Goal: Task Accomplishment & Management: Use online tool/utility

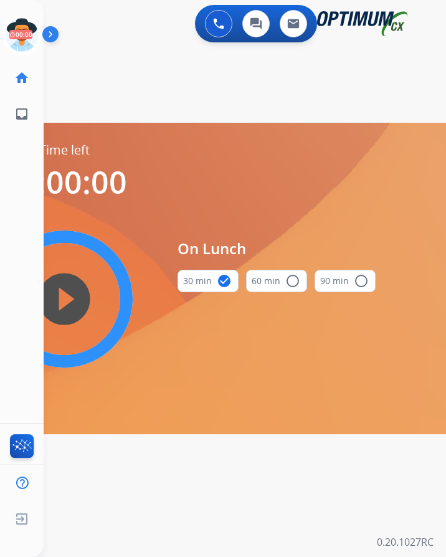
scroll to position [10, 0]
click at [19, 15] on icon at bounding box center [22, 35] width 41 height 41
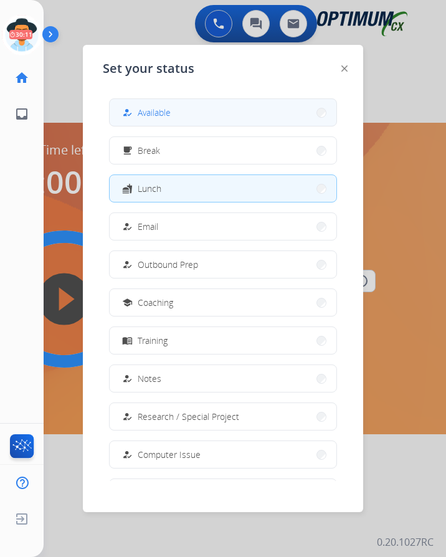
click at [188, 99] on button "how_to_reg Available" at bounding box center [223, 112] width 227 height 27
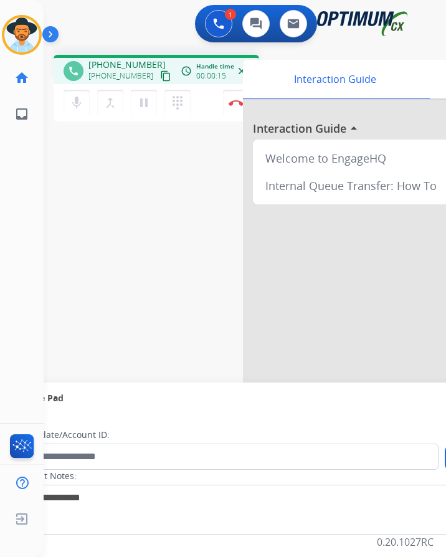
click at [123, 59] on span "+13025107069" at bounding box center [126, 65] width 77 height 12
copy span "13025107069"
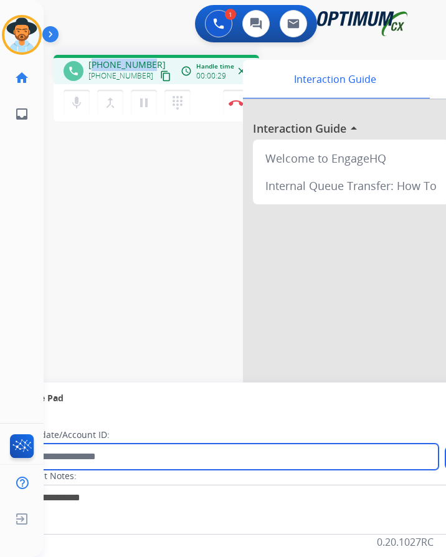
click at [234, 449] on input "text" at bounding box center [227, 457] width 422 height 26
type input "**********"
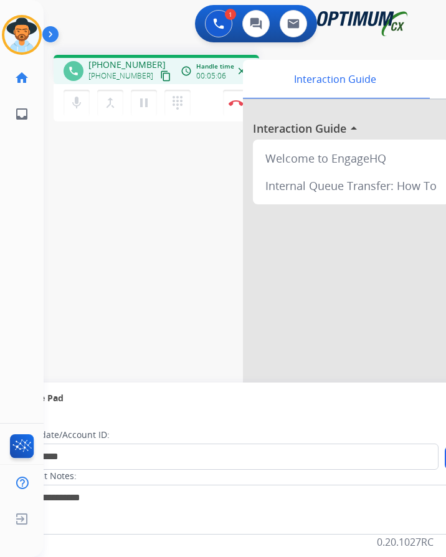
click at [202, 297] on div "**********" at bounding box center [230, 305] width 373 height 520
click at [232, 100] on img at bounding box center [236, 103] width 15 height 6
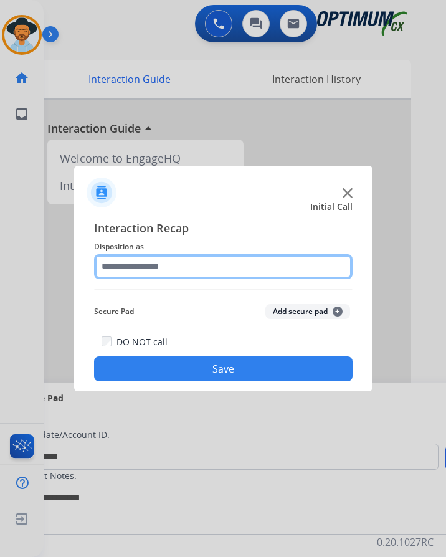
click at [234, 257] on input "text" at bounding box center [223, 266] width 259 height 25
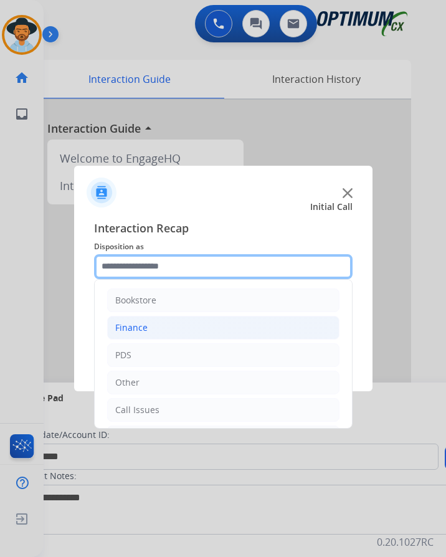
scroll to position [85, 0]
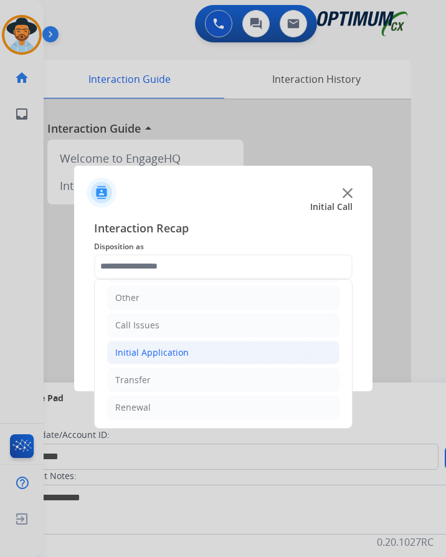
click at [190, 345] on li "Initial Application" at bounding box center [223, 353] width 232 height 24
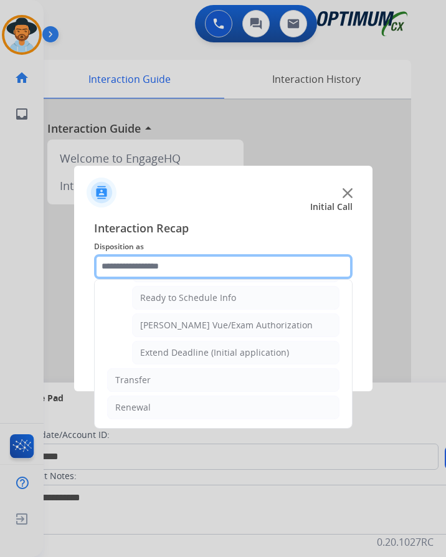
scroll to position [631, 0]
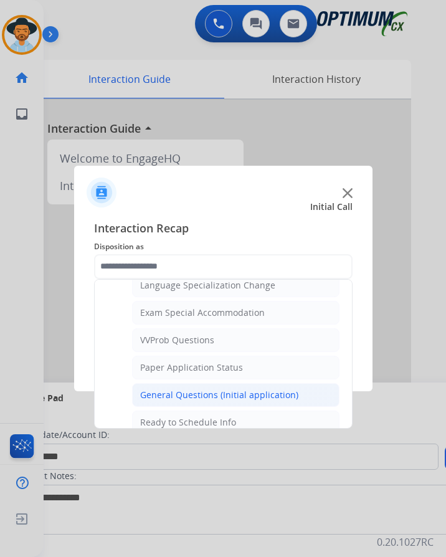
click at [192, 389] on div "General Questions (Initial application)" at bounding box center [219, 395] width 158 height 12
type input "**********"
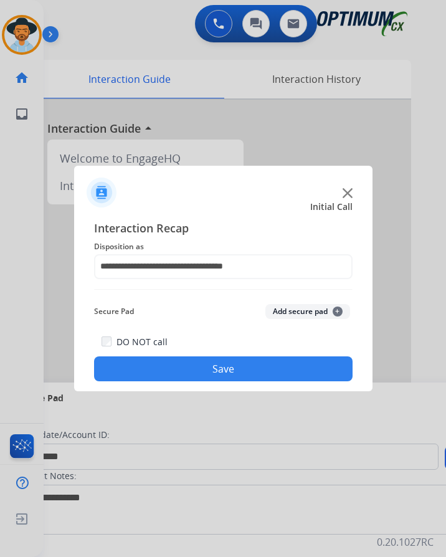
click at [212, 357] on button "Save" at bounding box center [223, 368] width 259 height 25
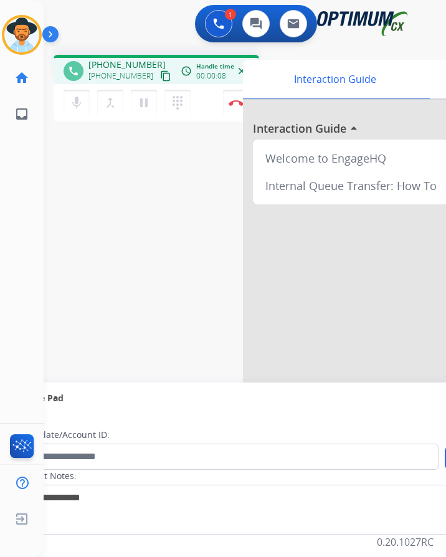
click at [105, 59] on span "+12674553025" at bounding box center [126, 65] width 77 height 12
copy span "12674553025"
click at [227, 94] on button "Disconnect" at bounding box center [236, 103] width 26 height 26
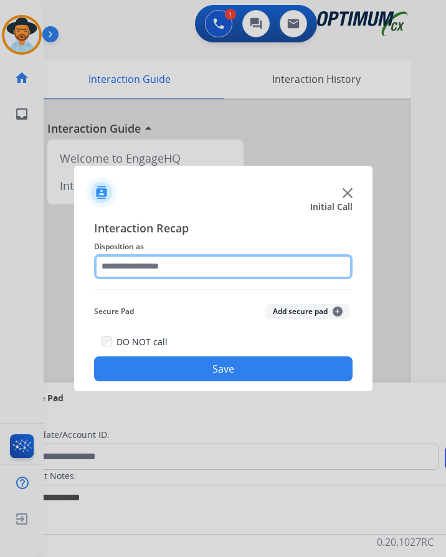
click at [200, 259] on input "text" at bounding box center [223, 266] width 259 height 25
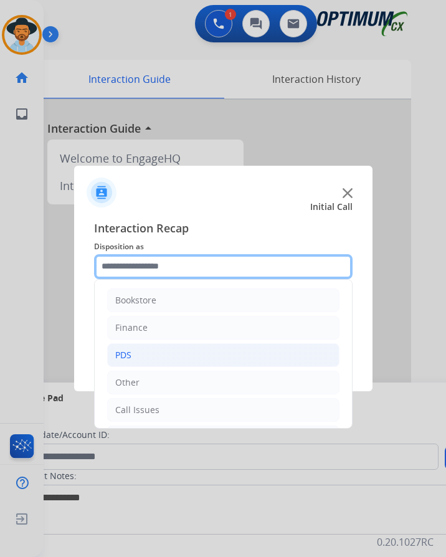
scroll to position [85, 0]
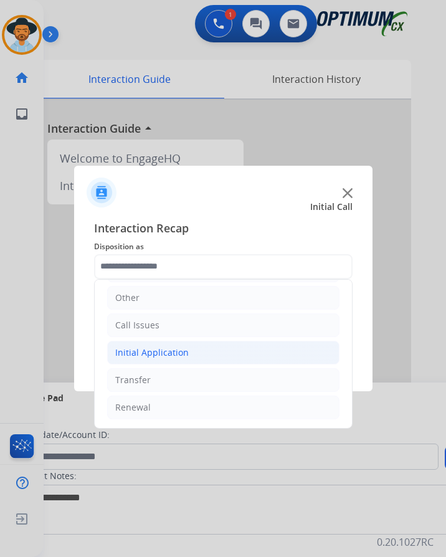
click at [199, 343] on li "Initial Application" at bounding box center [223, 353] width 232 height 24
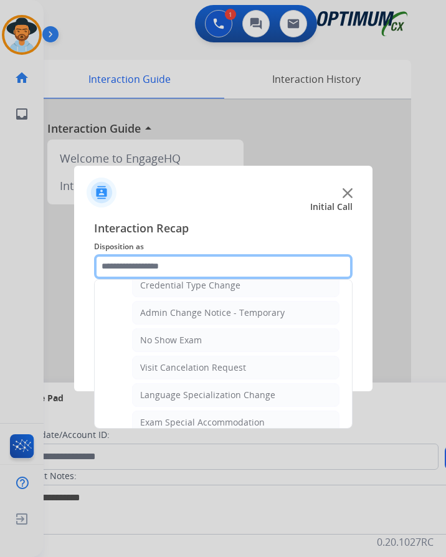
scroll to position [708, 0]
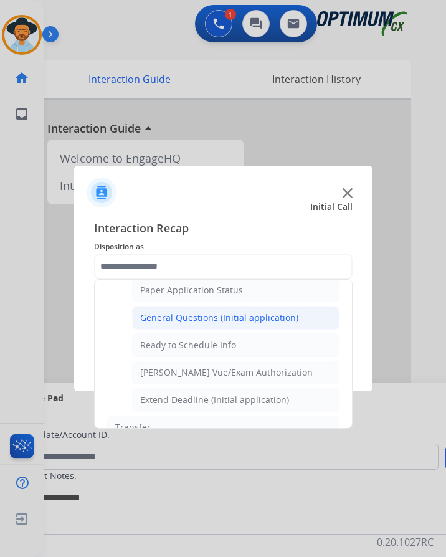
click at [211, 312] on div "General Questions (Initial application)" at bounding box center [219, 318] width 158 height 12
type input "**********"
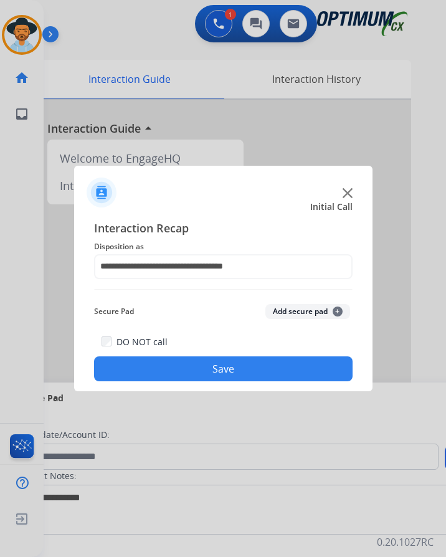
click at [187, 356] on button "Save" at bounding box center [223, 368] width 259 height 25
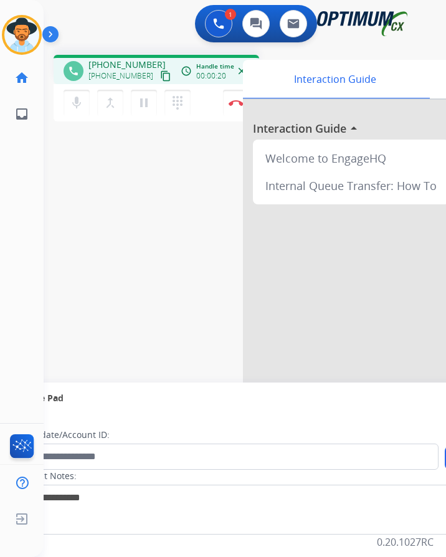
click at [122, 59] on span "+18123506482" at bounding box center [126, 65] width 77 height 12
copy span "18123506482"
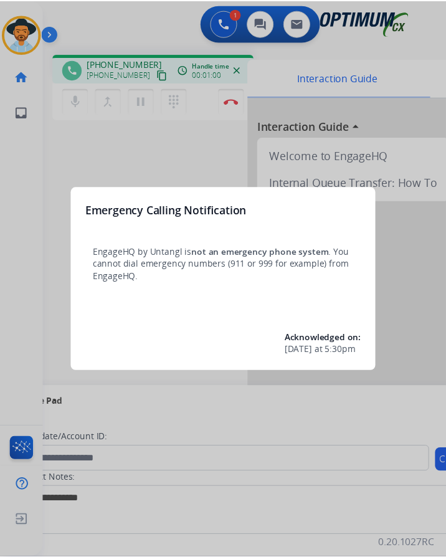
scroll to position [10, 0]
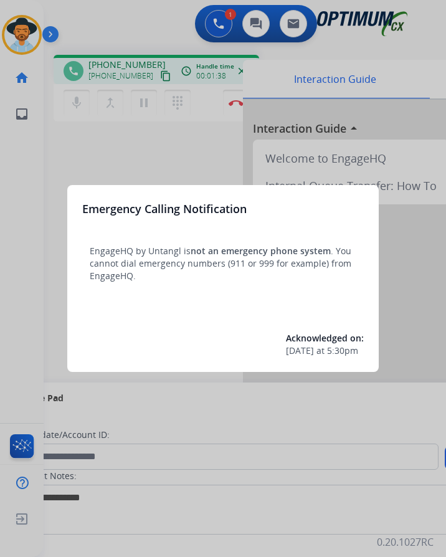
click at [141, 136] on div at bounding box center [223, 278] width 446 height 557
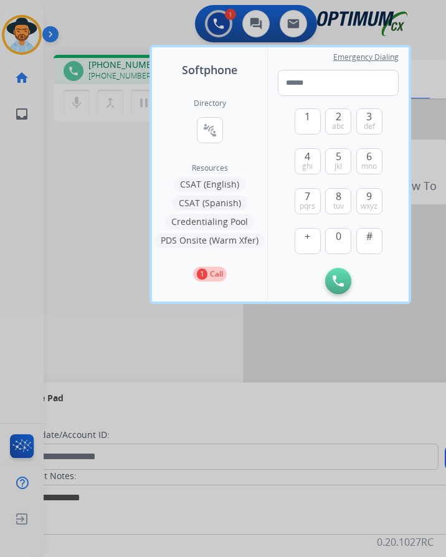
click at [98, 239] on div at bounding box center [223, 278] width 446 height 557
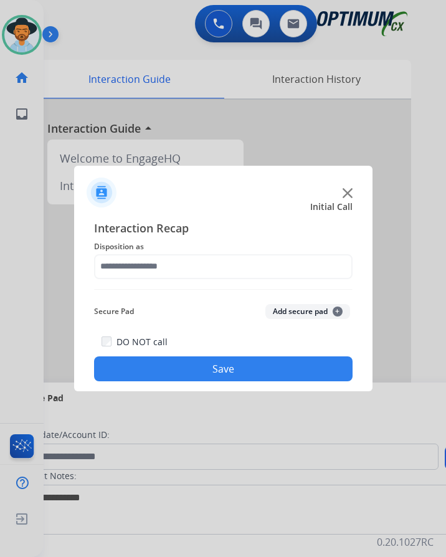
click at [163, 35] on div at bounding box center [223, 278] width 446 height 557
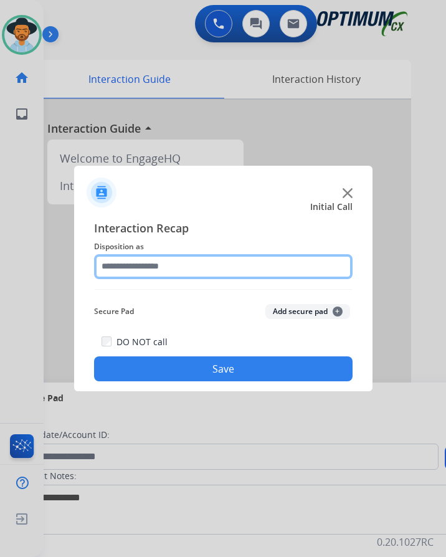
click at [143, 265] on input "text" at bounding box center [223, 266] width 259 height 25
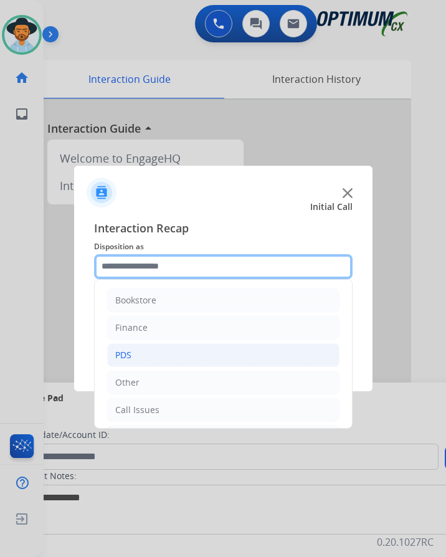
scroll to position [85, 0]
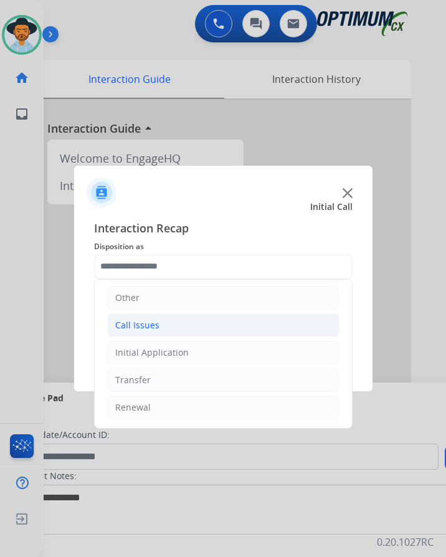
click at [175, 331] on li "Call Issues" at bounding box center [223, 325] width 232 height 24
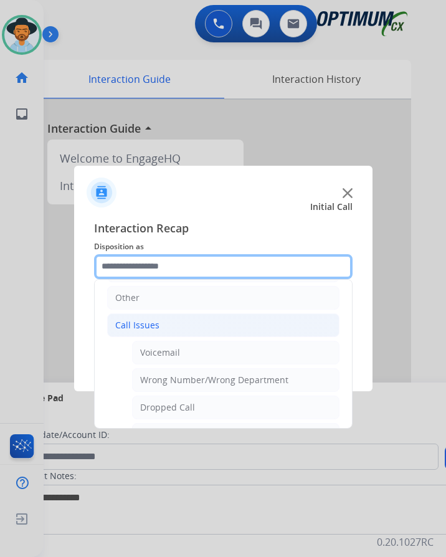
scroll to position [222, 0]
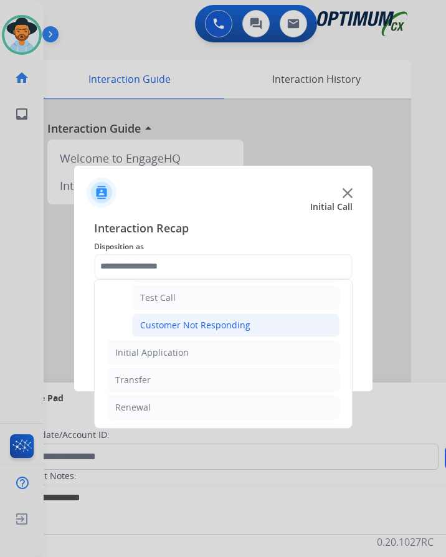
click at [217, 326] on div "Customer Not Responding" at bounding box center [195, 325] width 110 height 12
type input "**********"
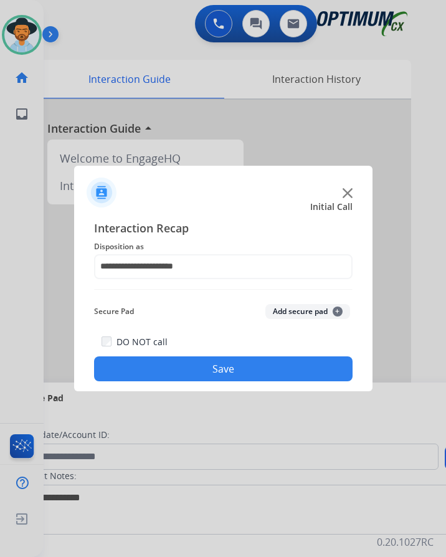
click at [184, 369] on button "Save" at bounding box center [223, 368] width 259 height 25
click at [178, 364] on button "Save" at bounding box center [223, 368] width 259 height 25
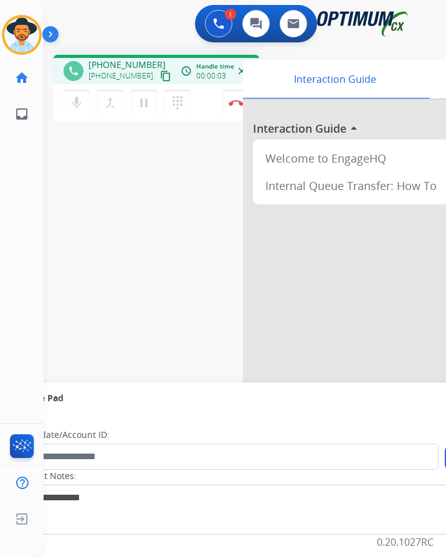
click at [110, 64] on span "[PHONE_NUMBER]" at bounding box center [126, 65] width 77 height 12
copy span "13216898770"
click at [115, 69] on div "[PHONE_NUMBER] content_copy" at bounding box center [130, 76] width 85 height 15
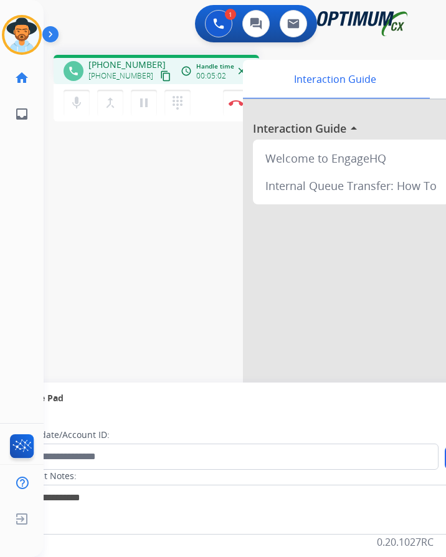
click at [128, 62] on span "[PHONE_NUMBER]" at bounding box center [126, 65] width 77 height 12
copy span "13216898770"
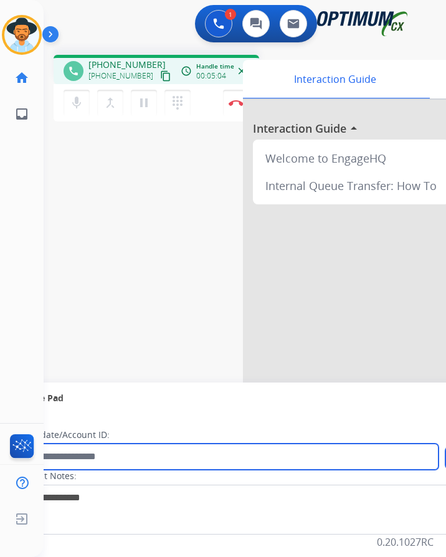
click at [75, 459] on input "text" at bounding box center [227, 457] width 422 height 26
paste input "**********"
type input "**********"
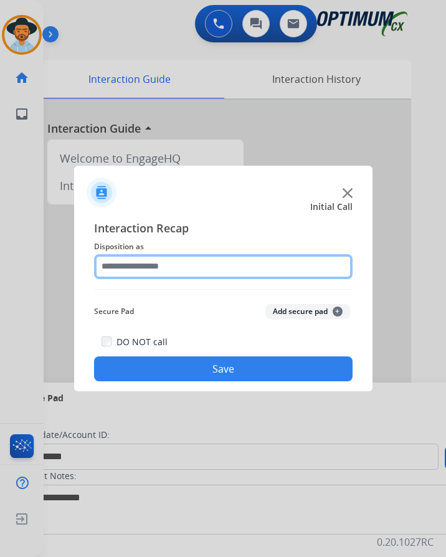
click at [148, 258] on input "text" at bounding box center [223, 266] width 259 height 25
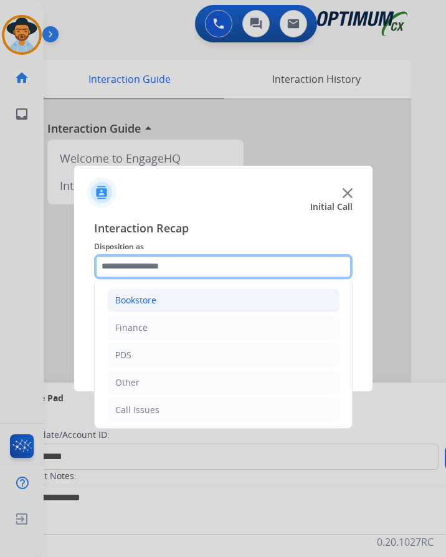
scroll to position [85, 0]
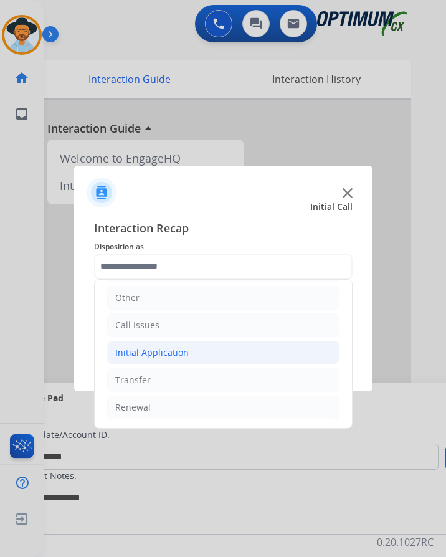
click at [150, 355] on div "Initial Application" at bounding box center [152, 352] width 74 height 12
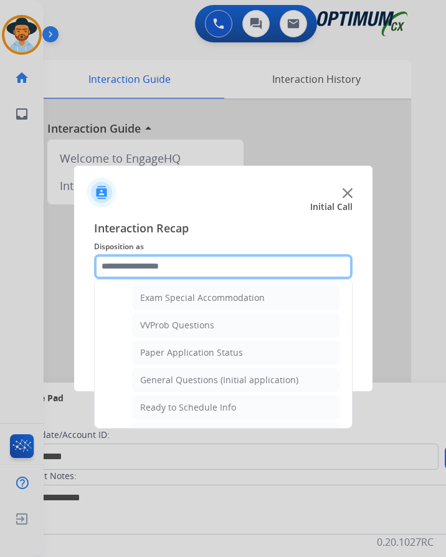
scroll to position [708, 0]
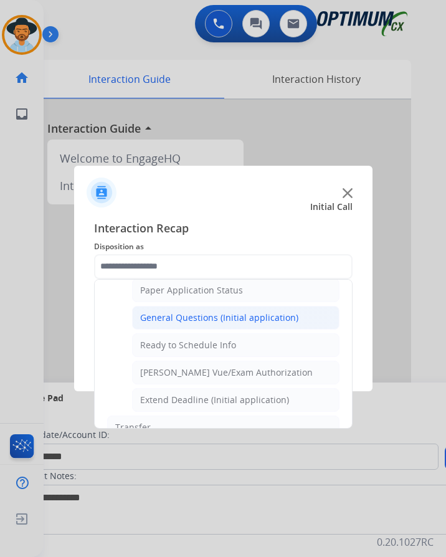
click at [251, 318] on div "General Questions (Initial application)" at bounding box center [219, 318] width 158 height 12
type input "**********"
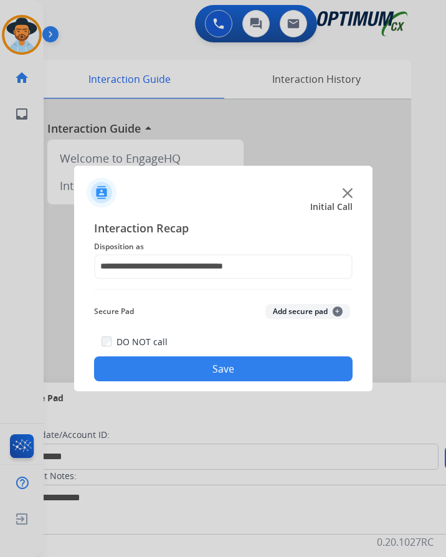
click at [187, 366] on button "Save" at bounding box center [223, 368] width 259 height 25
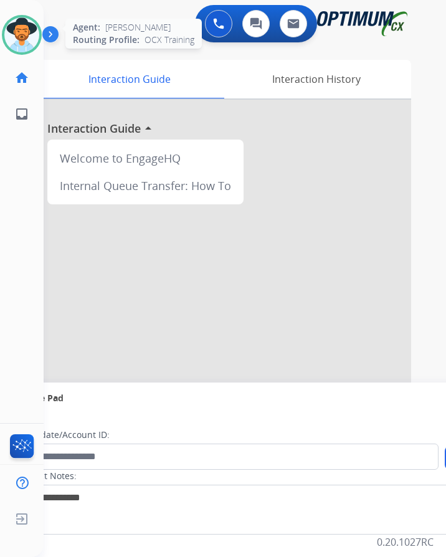
click at [24, 43] on img at bounding box center [21, 34] width 35 height 35
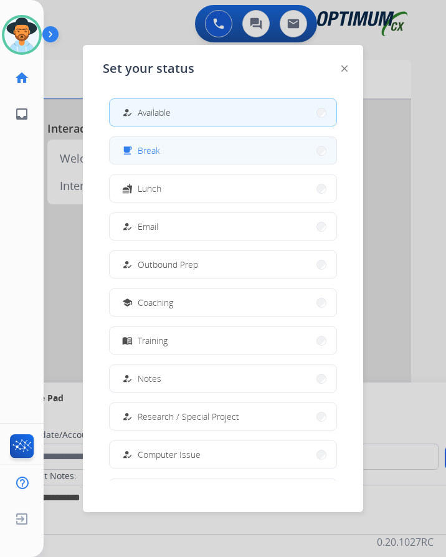
click at [158, 157] on div "free_breakfast Break" at bounding box center [140, 150] width 41 height 15
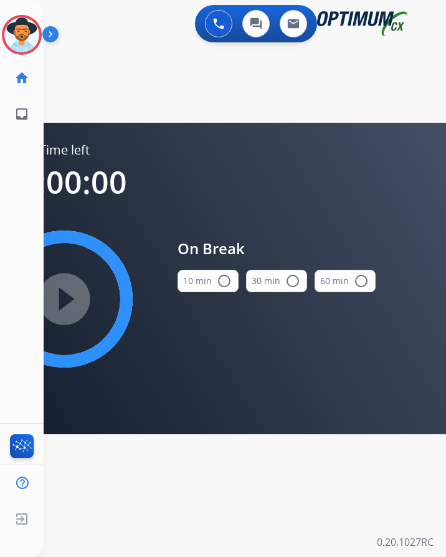
click at [73, 295] on div "play_circle_filled" at bounding box center [64, 299] width 187 height 187
click at [217, 281] on mat-icon "radio_button_unchecked" at bounding box center [224, 281] width 15 height 15
click at [72, 301] on mat-icon "play_circle_filled" at bounding box center [64, 299] width 15 height 15
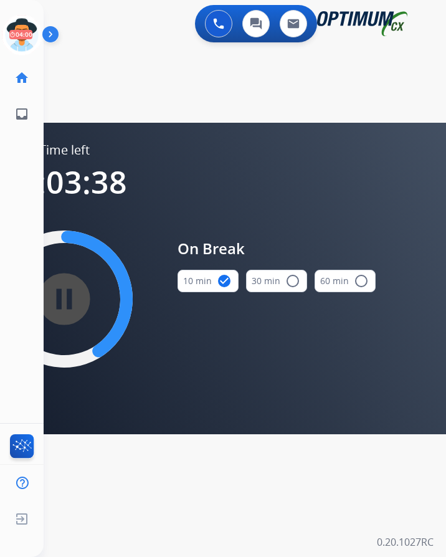
scroll to position [10, 0]
click at [179, 86] on div "swap_horiz Break voice bridge close_fullscreen Connect 3-Way Call merge_type Se…" at bounding box center [230, 75] width 373 height 60
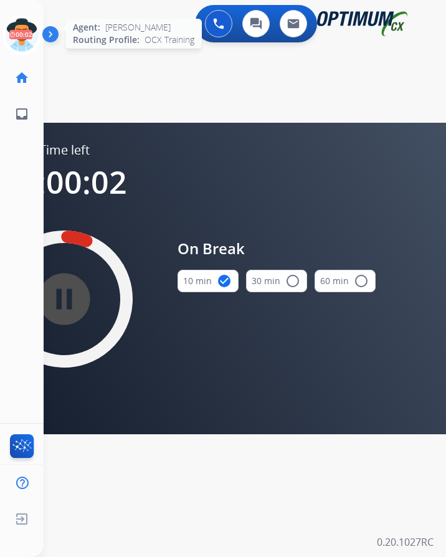
click at [22, 15] on icon at bounding box center [22, 35] width 41 height 41
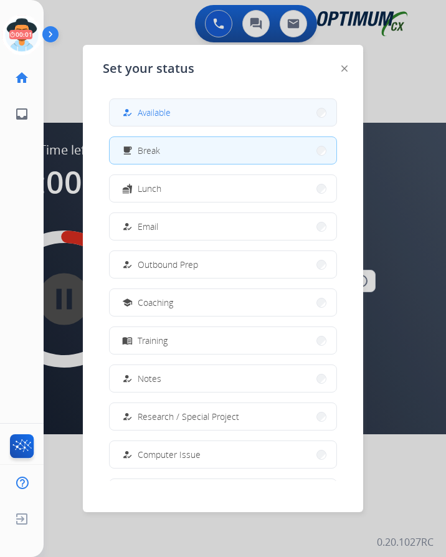
click at [177, 99] on button "how_to_reg Available" at bounding box center [223, 112] width 227 height 27
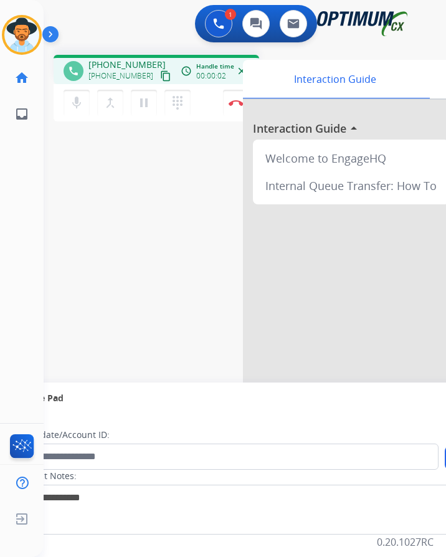
click at [114, 59] on span "[PHONE_NUMBER]" at bounding box center [126, 65] width 77 height 12
copy span "16512192851"
click at [231, 100] on img at bounding box center [236, 103] width 15 height 6
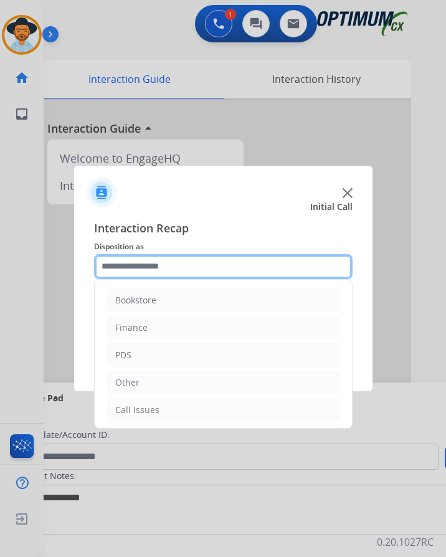
click at [124, 254] on input "text" at bounding box center [223, 266] width 259 height 25
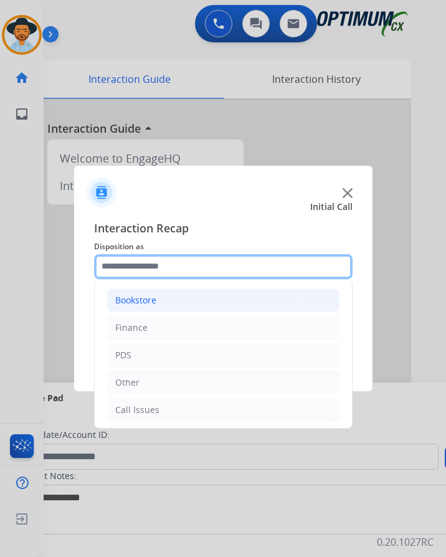
scroll to position [85, 0]
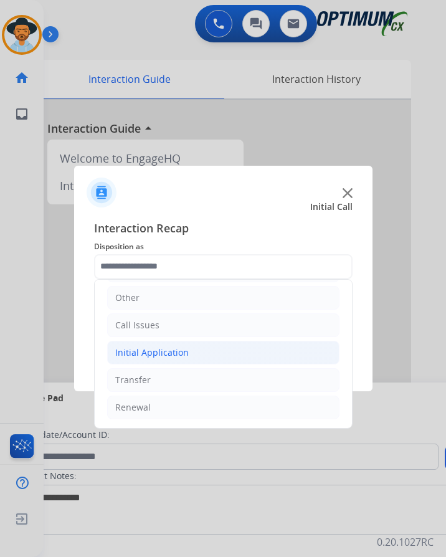
click at [160, 346] on div "Initial Application" at bounding box center [152, 352] width 74 height 12
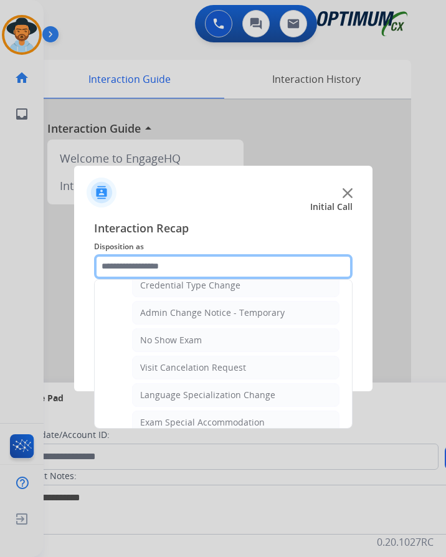
scroll to position [646, 0]
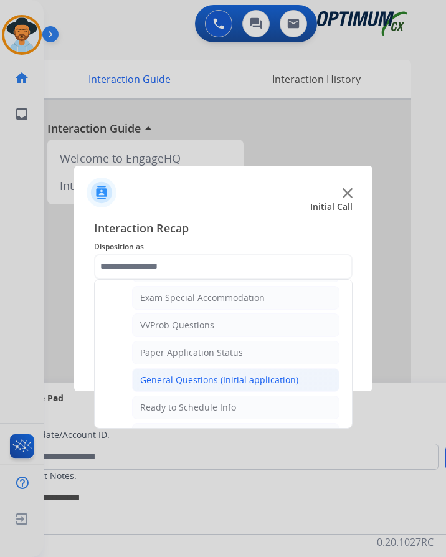
click at [179, 374] on div "General Questions (Initial application)" at bounding box center [219, 380] width 158 height 12
type input "**********"
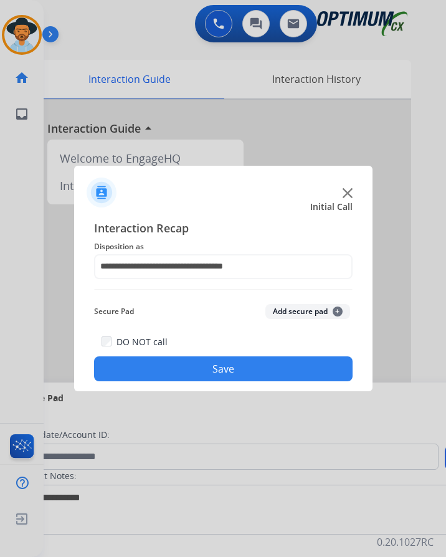
click at [188, 361] on button "Save" at bounding box center [223, 368] width 259 height 25
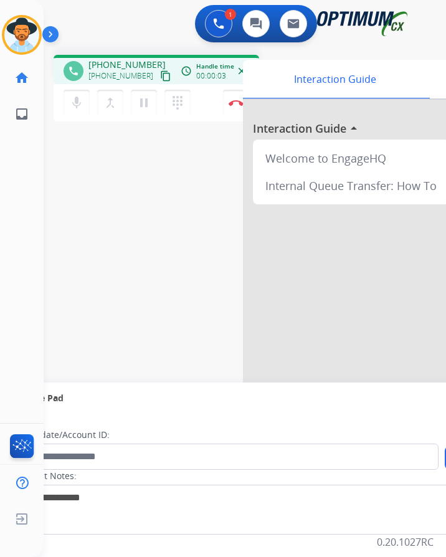
click at [126, 59] on span "[PHONE_NUMBER]" at bounding box center [126, 65] width 77 height 12
copy span "15856138479"
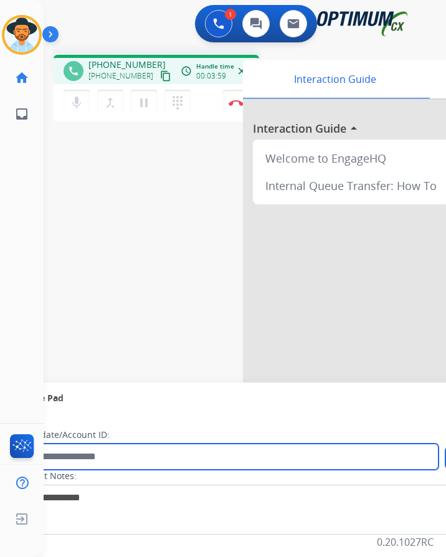
click at [123, 452] on input "text" at bounding box center [227, 457] width 422 height 26
paste input "**********"
type input "**********"
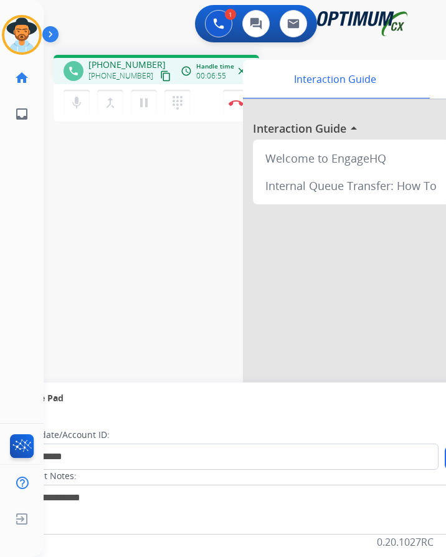
click at [131, 128] on div "**********" at bounding box center [230, 305] width 373 height 520
click at [135, 136] on div "**********" at bounding box center [230, 305] width 373 height 520
click at [237, 100] on img at bounding box center [236, 103] width 15 height 6
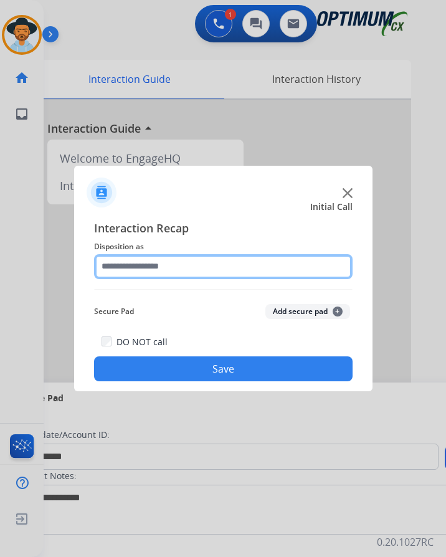
click at [178, 255] on input "text" at bounding box center [223, 266] width 259 height 25
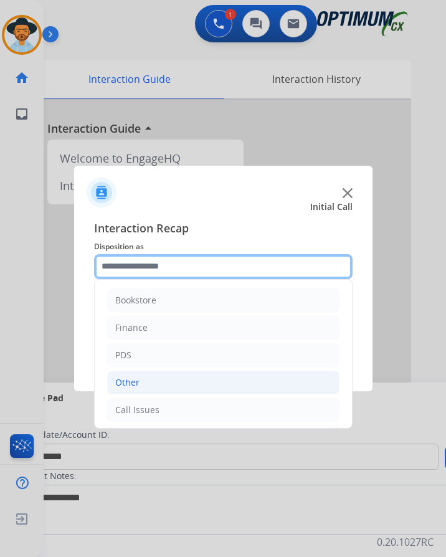
scroll to position [85, 0]
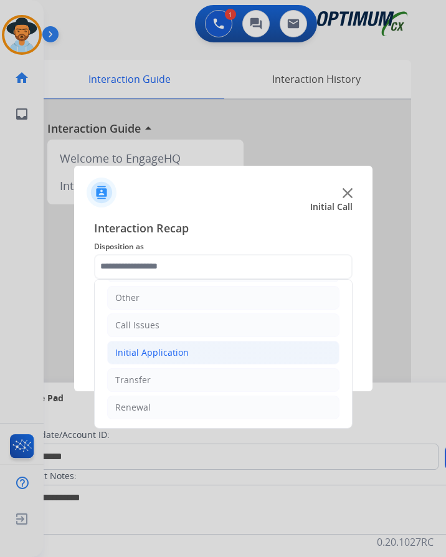
click at [171, 346] on div "Initial Application" at bounding box center [152, 352] width 74 height 12
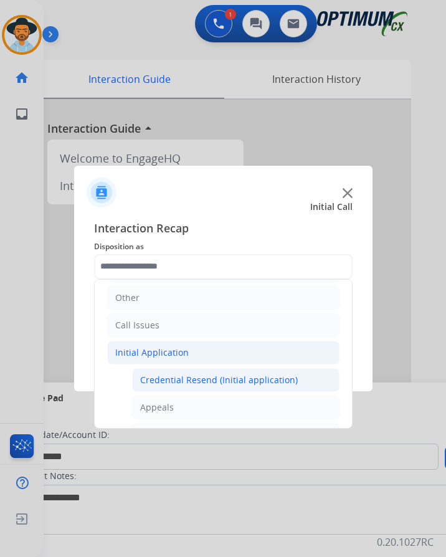
click at [181, 374] on div "Credential Resend (Initial application)" at bounding box center [219, 380] width 158 height 12
type input "**********"
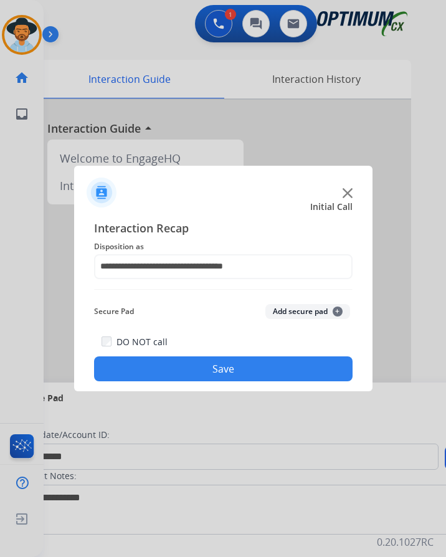
click at [178, 356] on button "Save" at bounding box center [223, 368] width 259 height 25
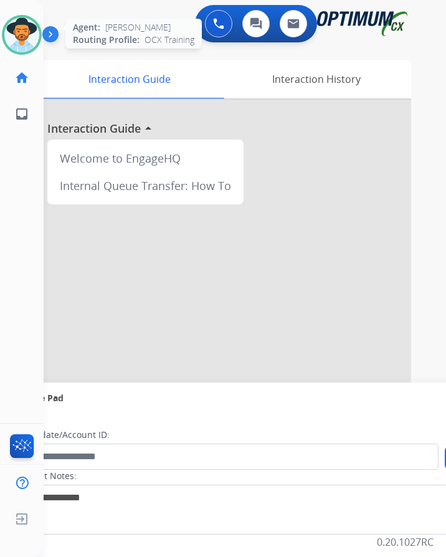
click at [16, 32] on img at bounding box center [21, 34] width 35 height 35
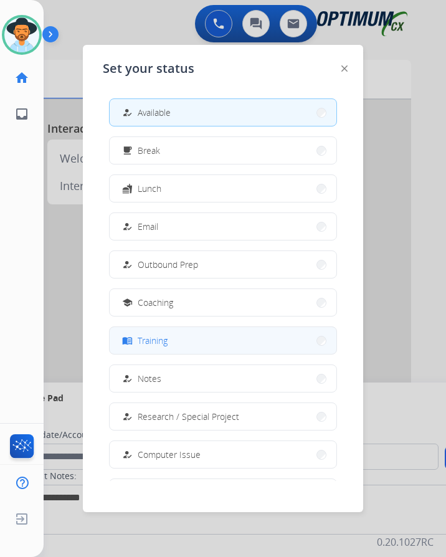
scroll to position [118, 0]
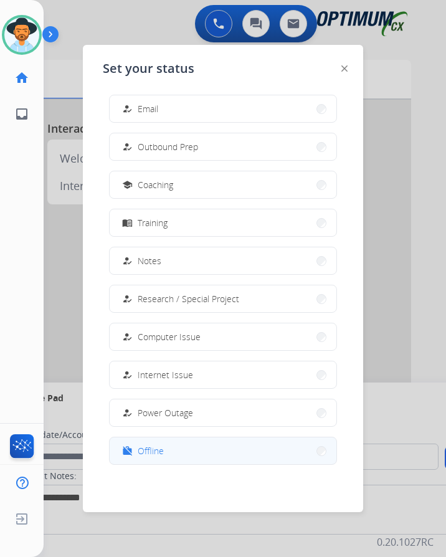
click at [146, 444] on span "Offline" at bounding box center [151, 450] width 26 height 13
